Goal: Task Accomplishment & Management: Manage account settings

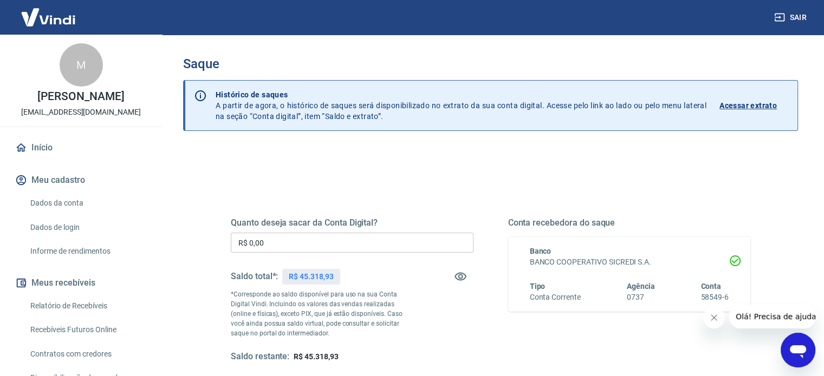
click at [342, 244] on input "R$ 0,00" at bounding box center [352, 243] width 243 height 20
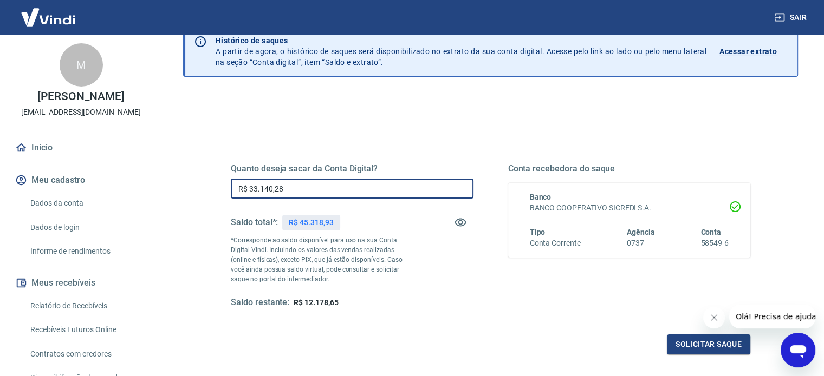
type input "R$ 33.140,28"
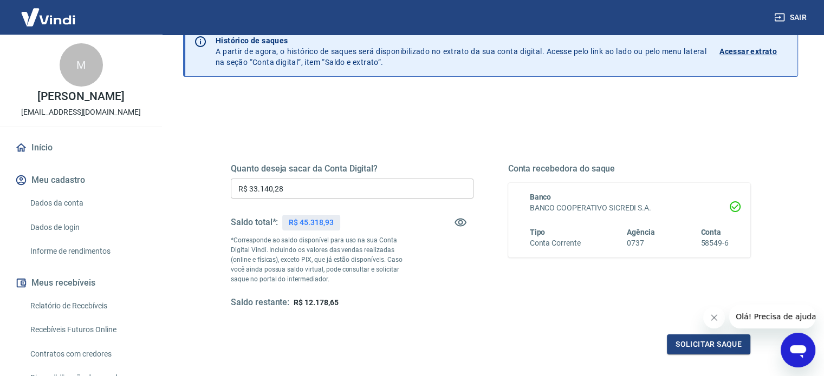
click at [429, 139] on div "Quanto deseja sacar da Conta Digital? R$ 33.140,28 ​ Saldo total*: R$ 45.318,93…" at bounding box center [491, 246] width 520 height 217
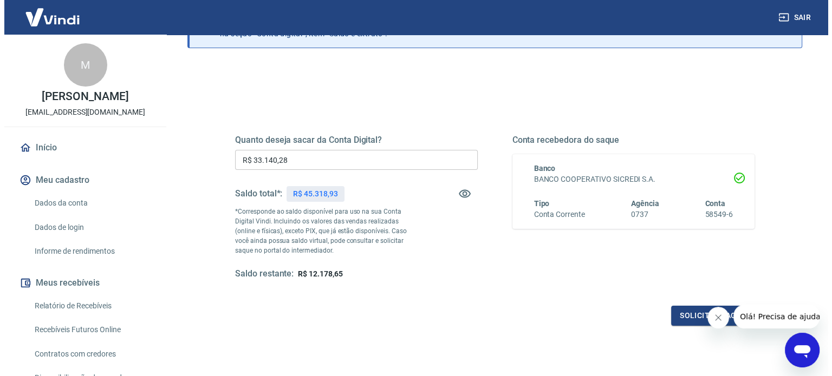
scroll to position [108, 0]
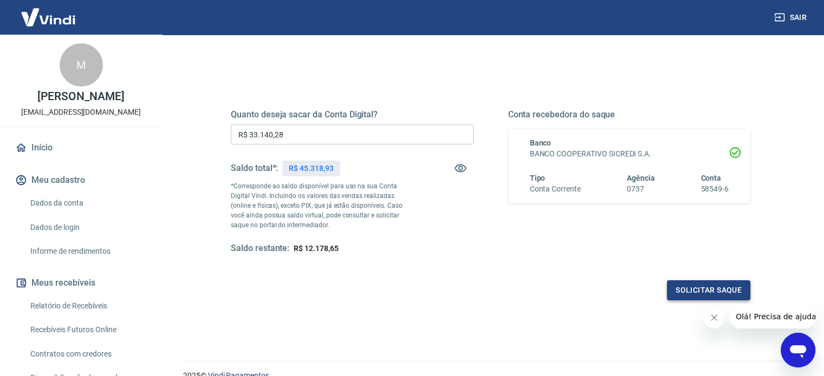
click at [678, 285] on button "Solicitar saque" at bounding box center [708, 291] width 83 height 20
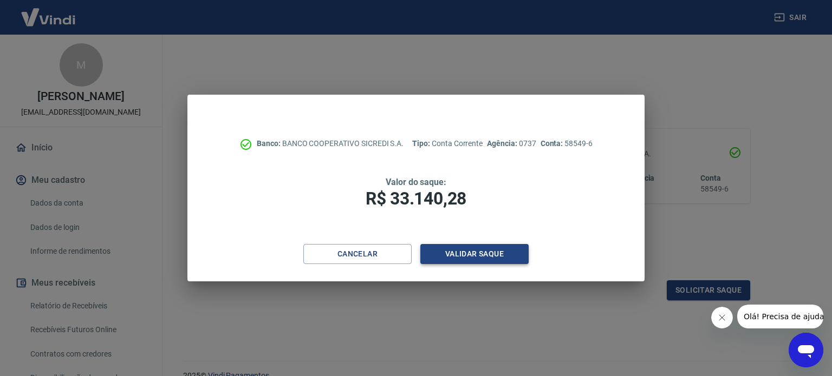
click at [501, 257] on button "Validar saque" at bounding box center [474, 254] width 108 height 20
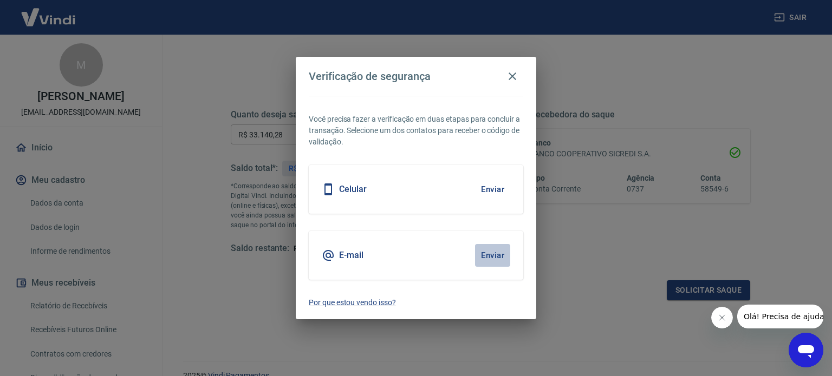
click at [498, 250] on button "Enviar" at bounding box center [492, 255] width 35 height 23
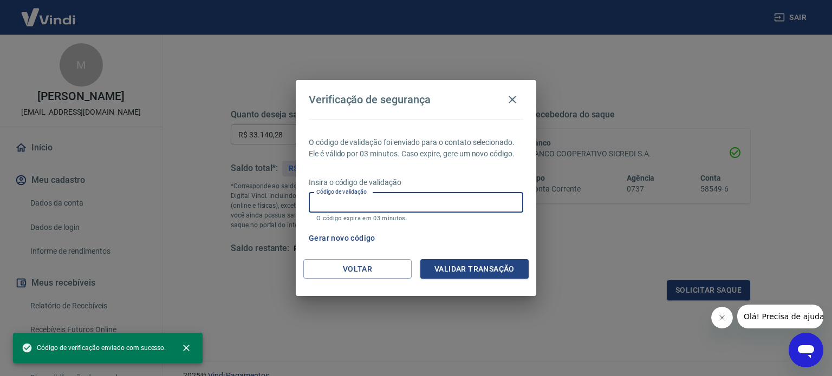
click at [429, 198] on input "Código de validação" at bounding box center [416, 203] width 215 height 20
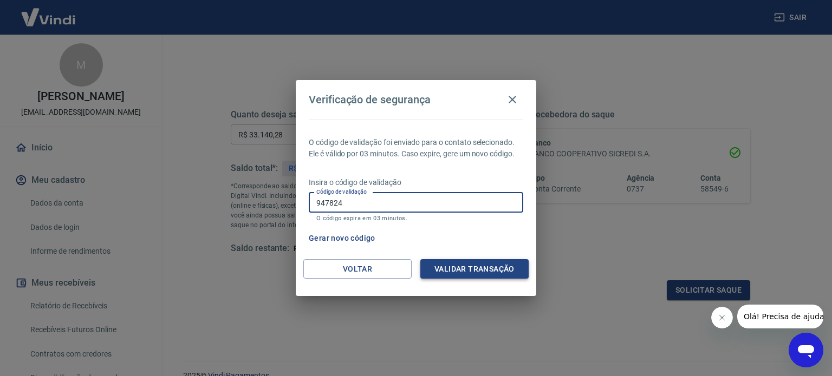
type input "947824"
click at [463, 274] on button "Validar transação" at bounding box center [474, 269] width 108 height 20
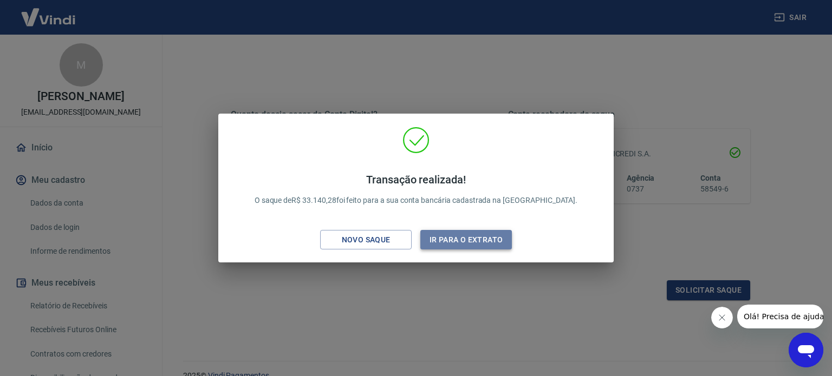
click at [481, 244] on button "Ir para o extrato" at bounding box center [466, 240] width 92 height 20
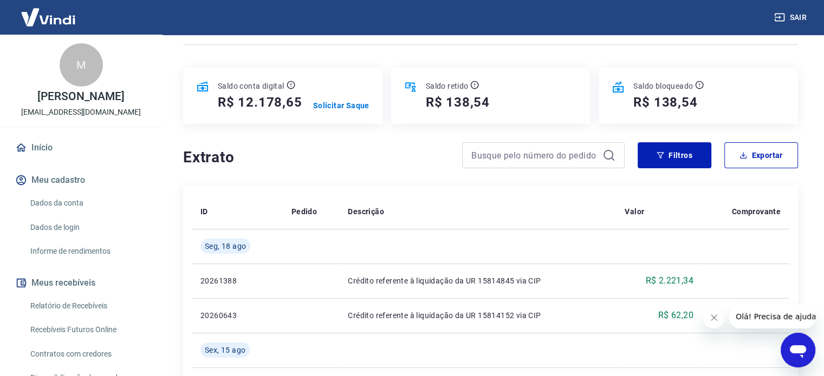
scroll to position [163, 0]
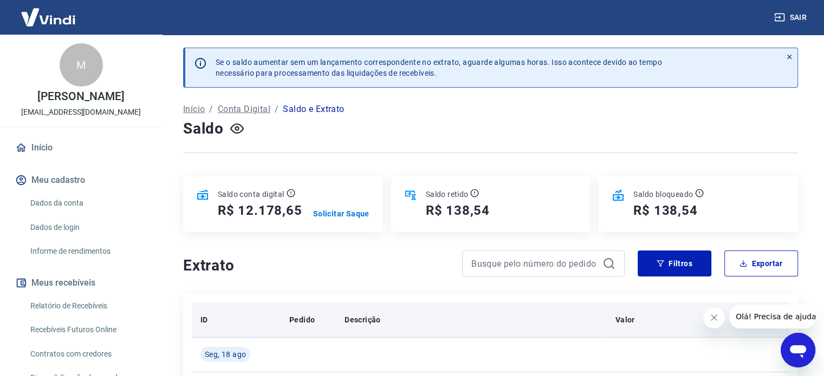
scroll to position [54, 0]
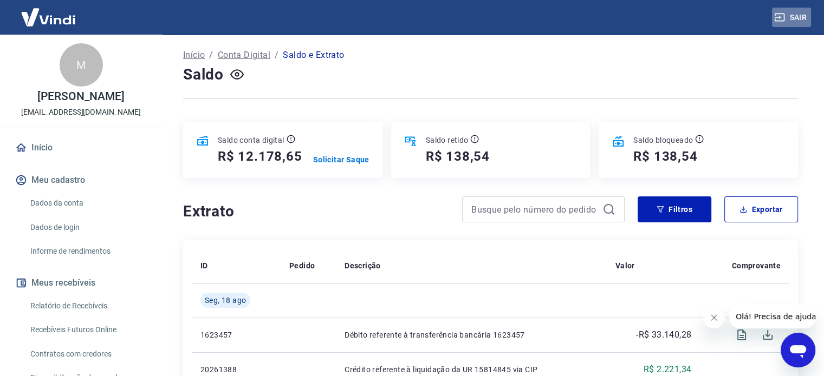
click at [790, 20] on button "Sair" at bounding box center [791, 18] width 39 height 20
